Goal: Task Accomplishment & Management: Use online tool/utility

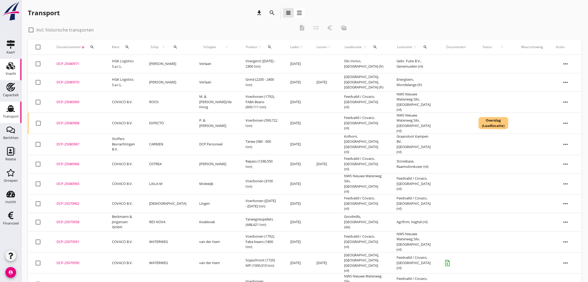
click at [13, 68] on use at bounding box center [10, 65] width 9 height 7
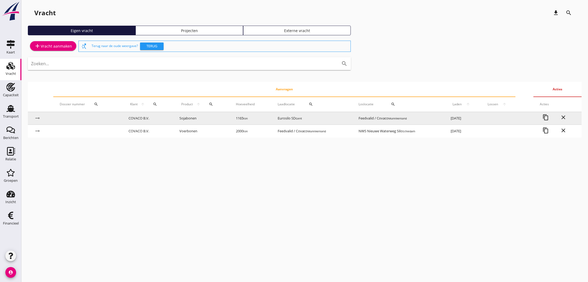
click at [370, 119] on td "Feedvalid / Covaco Munnikenland" at bounding box center [398, 118] width 92 height 13
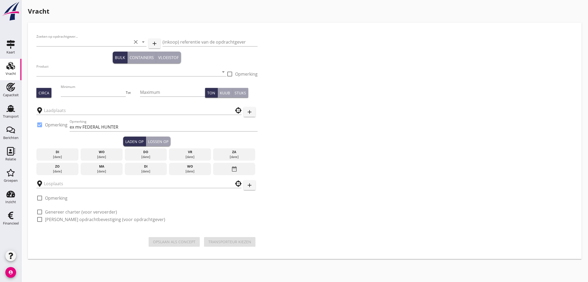
type input "COVACO B.V."
type input "Sojabonen (1811)"
type input "1165"
checkbox input "true"
type input "Eurosilo SD"
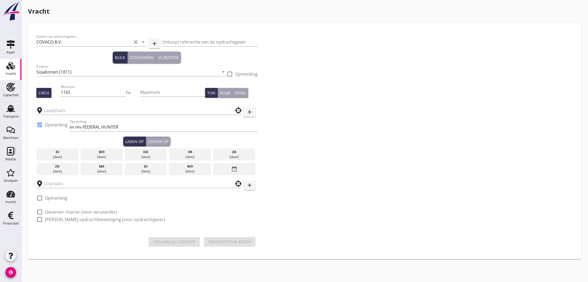
type input "Feedvalid / Covaco"
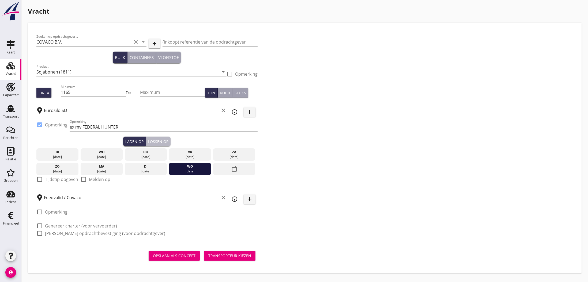
click at [163, 141] on div "Lossen op" at bounding box center [158, 142] width 20 height 6
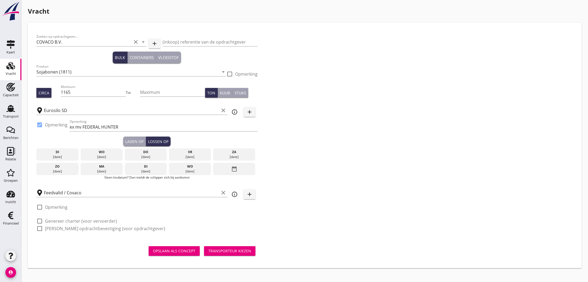
click at [236, 170] on icon "date_range" at bounding box center [234, 169] width 6 height 10
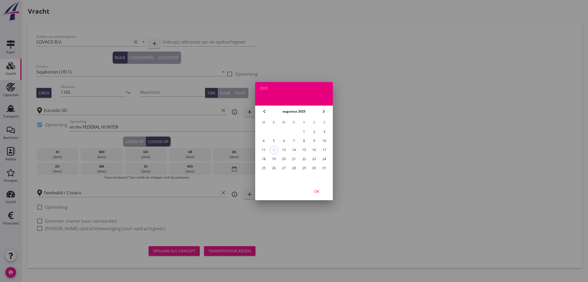
click at [303, 159] on div "22" at bounding box center [304, 159] width 9 height 9
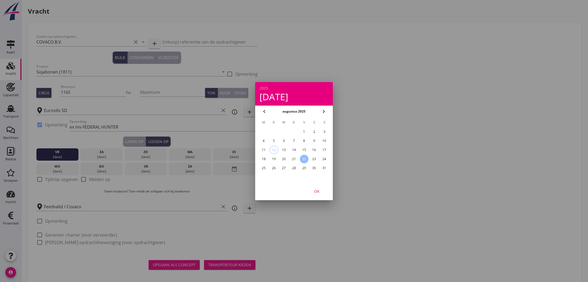
click at [47, 179] on div at bounding box center [294, 141] width 588 height 282
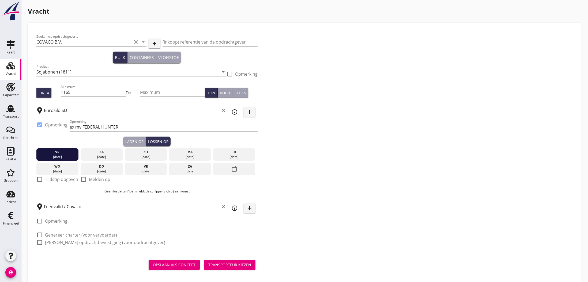
click at [40, 180] on div at bounding box center [39, 179] width 9 height 9
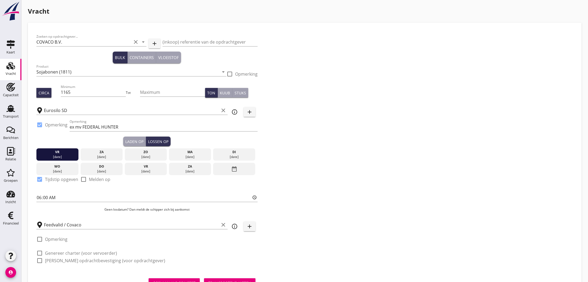
click at [137, 142] on div "Laden op" at bounding box center [134, 142] width 18 height 6
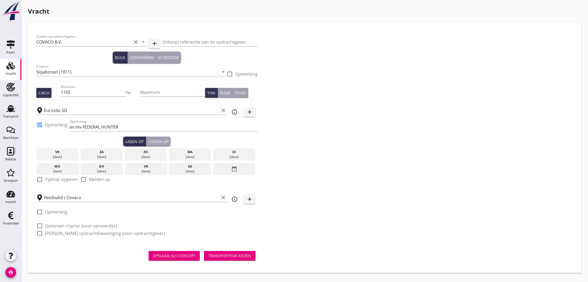
click at [41, 180] on div at bounding box center [39, 179] width 9 height 9
checkbox input "true"
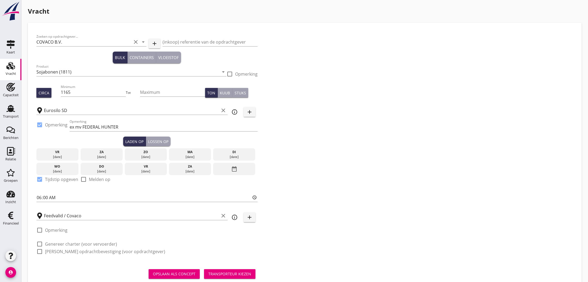
click at [188, 275] on div "Opslaan als concept" at bounding box center [174, 274] width 43 height 6
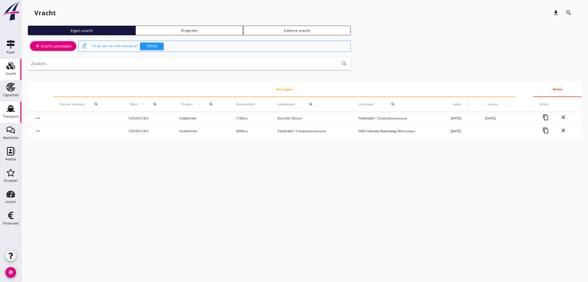
click at [12, 111] on use at bounding box center [10, 108] width 9 height 7
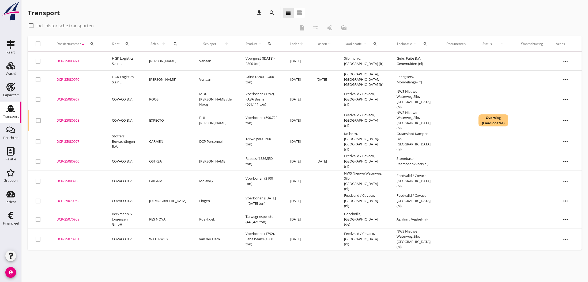
click at [65, 139] on div "DCP-25080967" at bounding box center [77, 141] width 43 height 5
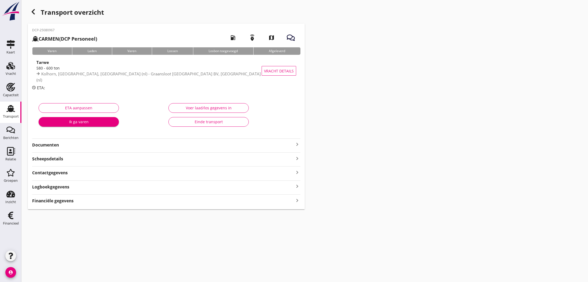
click at [204, 109] on div "Voer laad/los gegevens in" at bounding box center [208, 108] width 71 height 6
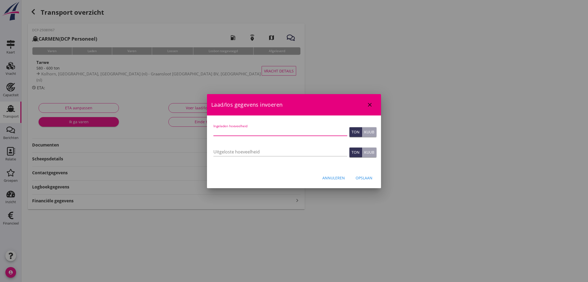
click at [220, 131] on input "Ingeladen hoeveelheid" at bounding box center [280, 131] width 134 height 9
type input "590.200"
click at [365, 177] on div "Opslaan" at bounding box center [363, 178] width 17 height 6
type input "0"
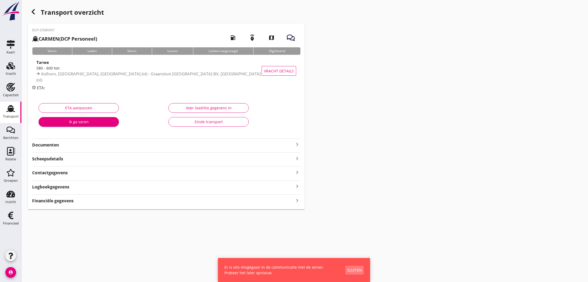
click at [354, 271] on div "Sluiten" at bounding box center [354, 271] width 15 height 6
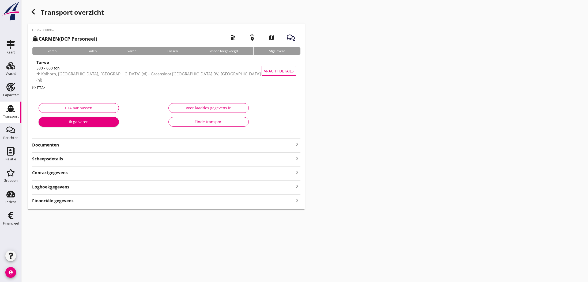
click at [33, 11] on icon "button" at bounding box center [33, 12] width 6 height 6
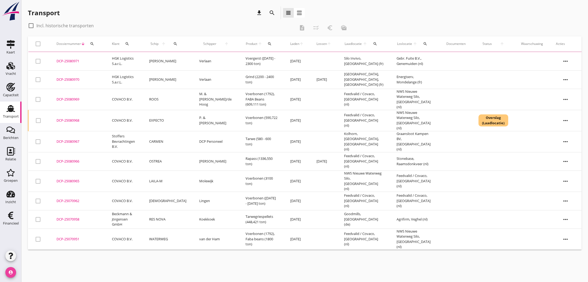
click at [9, 272] on icon "account_circle" at bounding box center [10, 272] width 11 height 11
click at [32, 270] on div "Uitloggen" at bounding box center [40, 270] width 23 height 6
